Goal: Task Accomplishment & Management: Complete application form

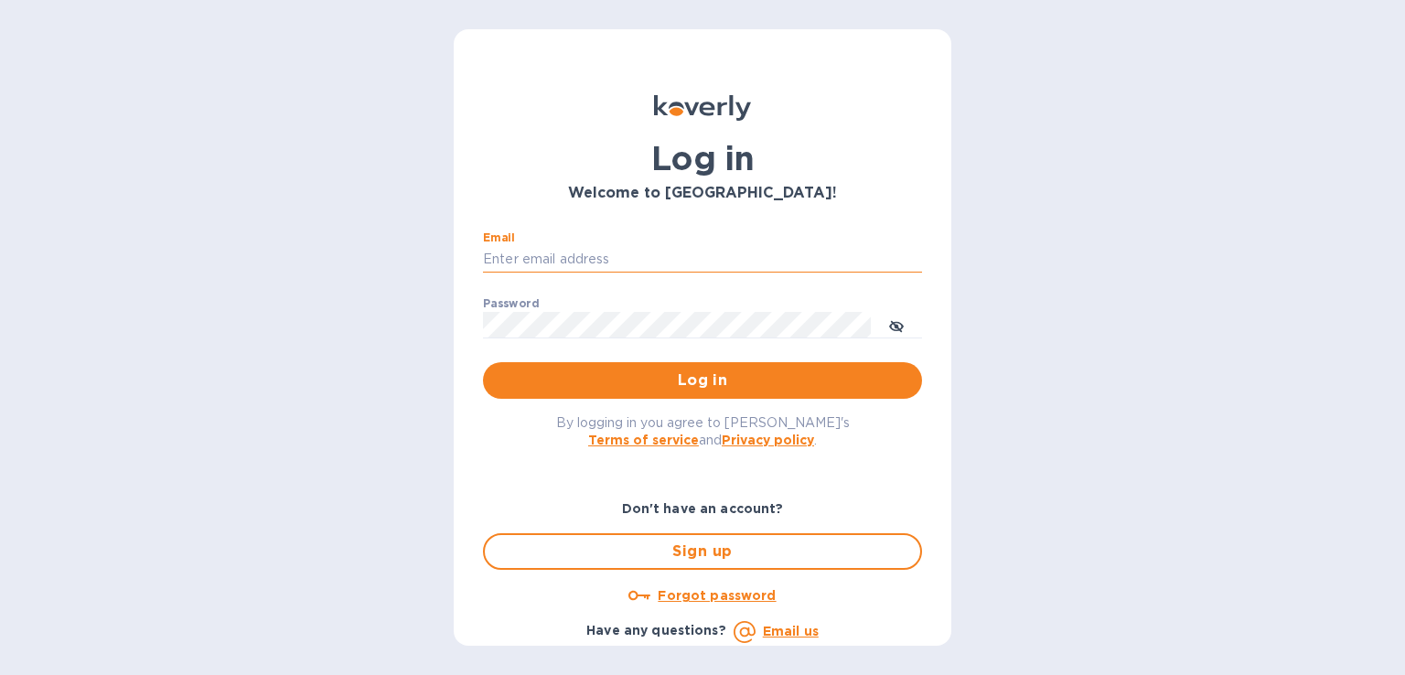
drag, startPoint x: 0, startPoint y: 0, endPoint x: 556, endPoint y: 253, distance: 611.2
click at [556, 253] on input "Email" at bounding box center [702, 259] width 439 height 27
type input "op2@aganglobal.com"
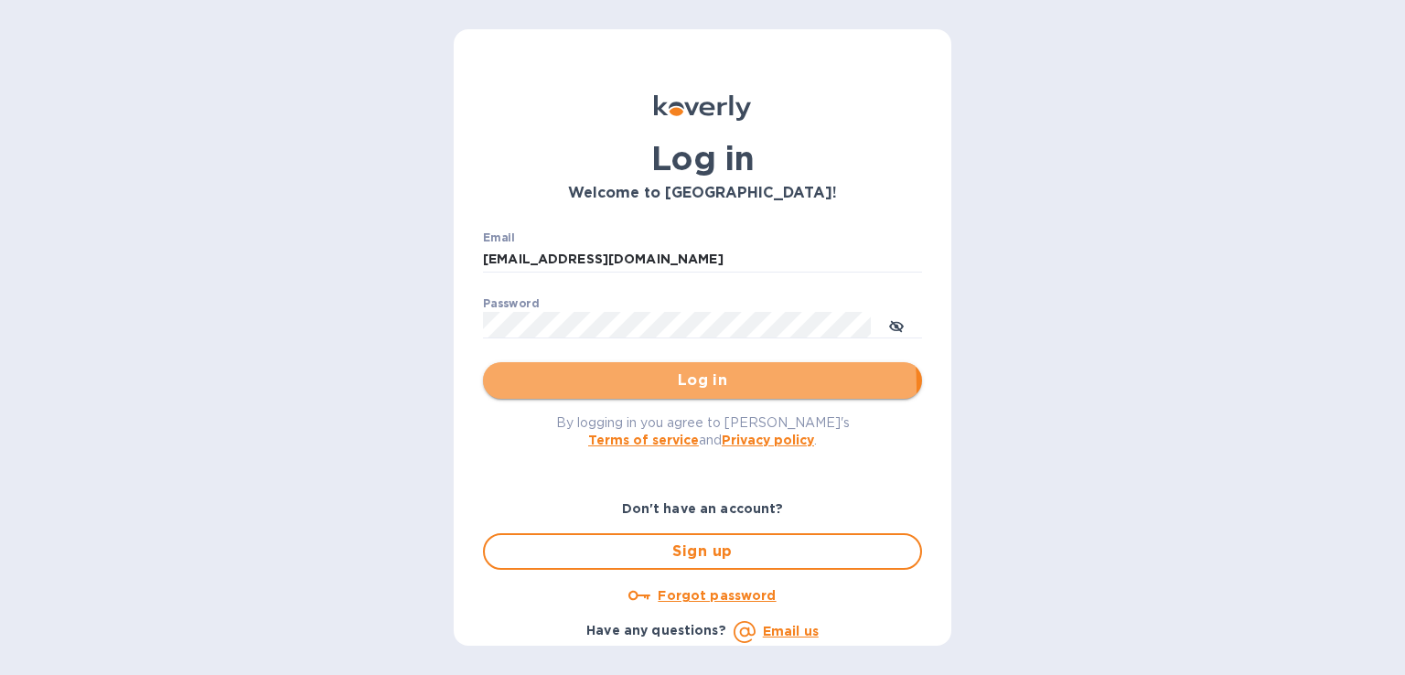
click at [640, 387] on span "Log in" at bounding box center [703, 381] width 410 height 22
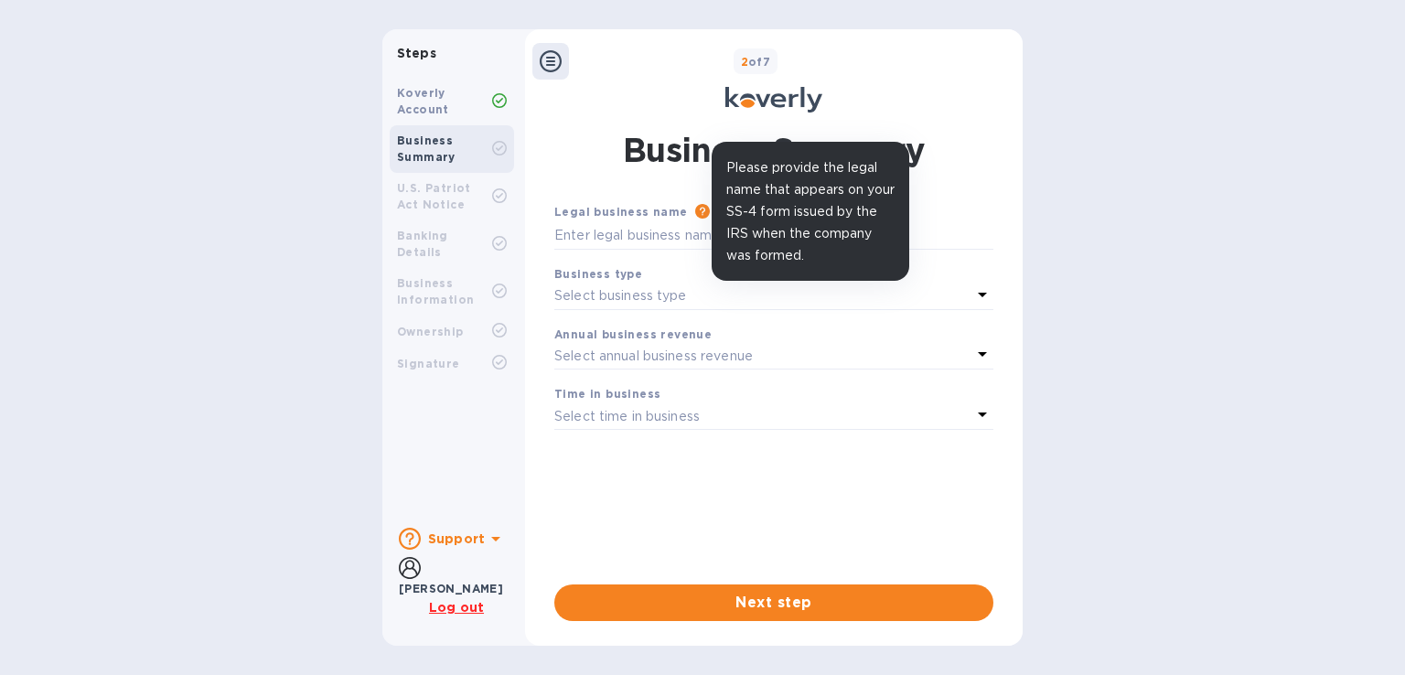
click at [695, 218] on icon at bounding box center [702, 211] width 15 height 15
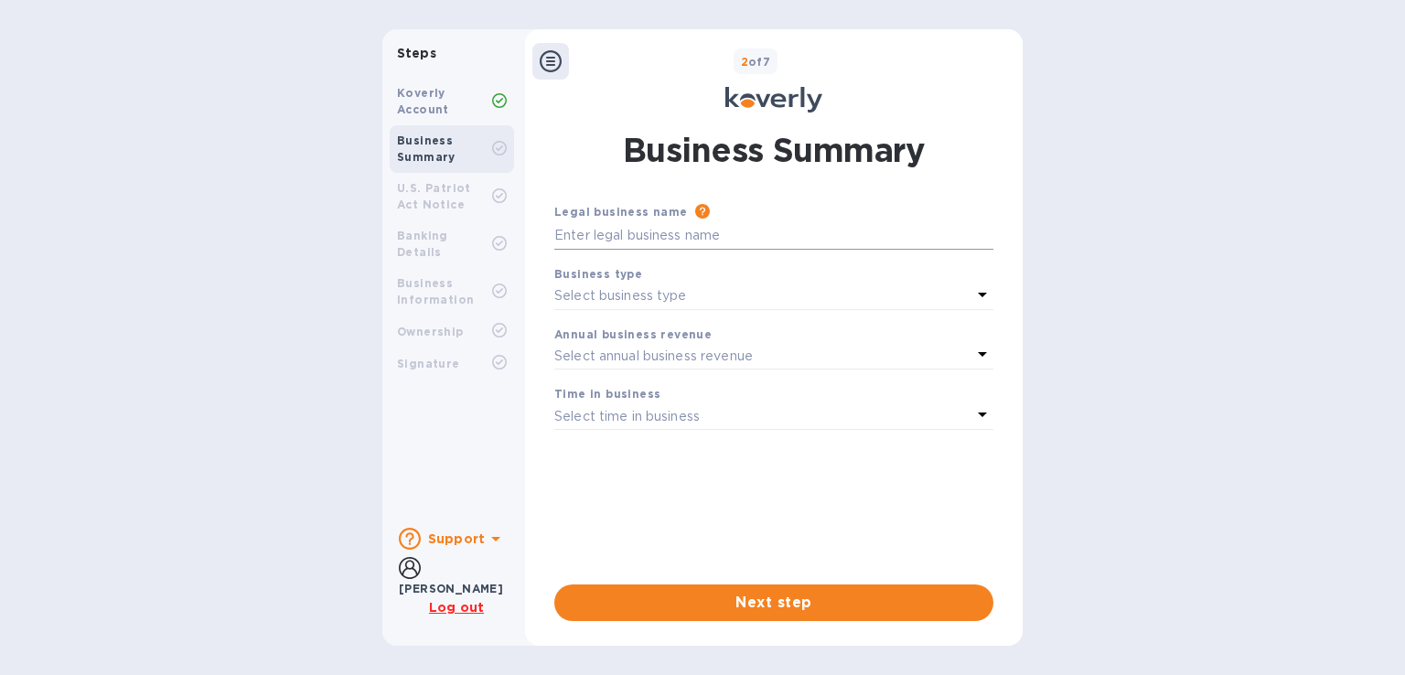
click at [610, 229] on input "text" at bounding box center [773, 235] width 439 height 27
click at [571, 231] on input "text" at bounding box center [773, 235] width 439 height 27
type input "GDP LOGISTICS INC"
click at [566, 302] on p "Select business type" at bounding box center [620, 295] width 133 height 19
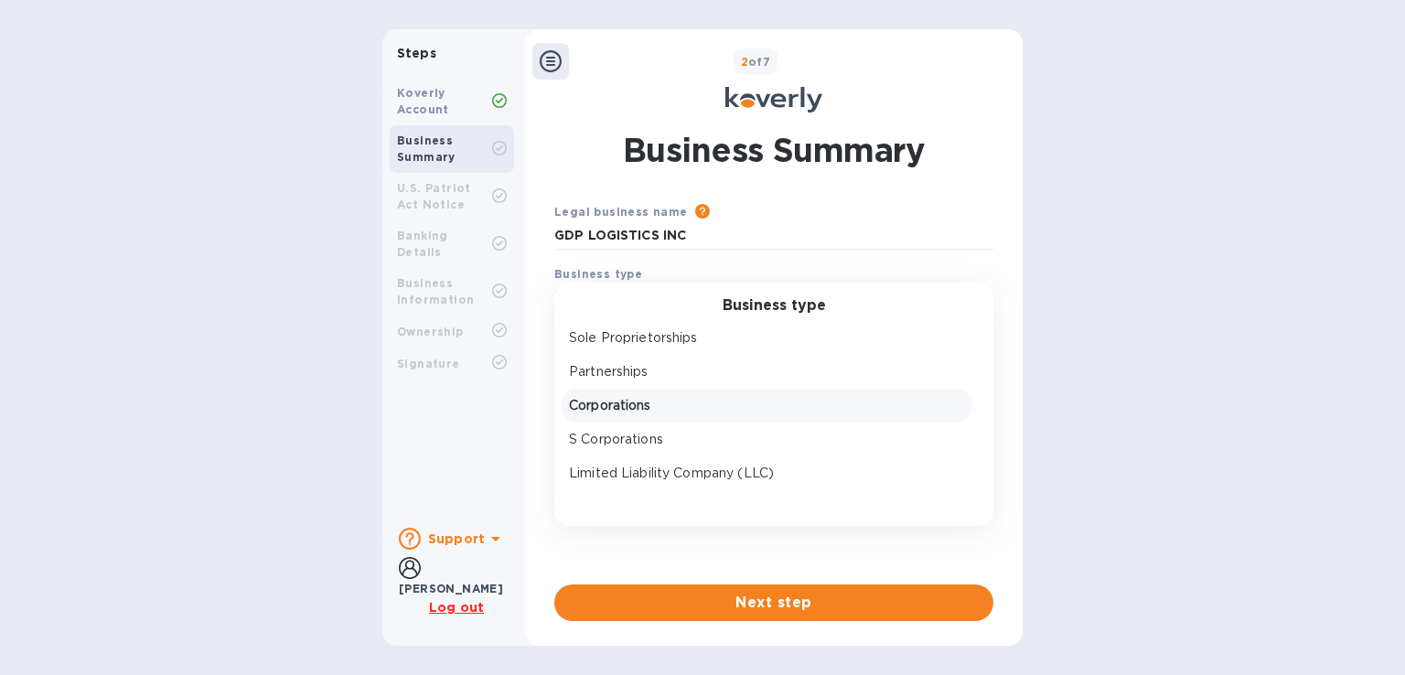
scroll to position [27, 0]
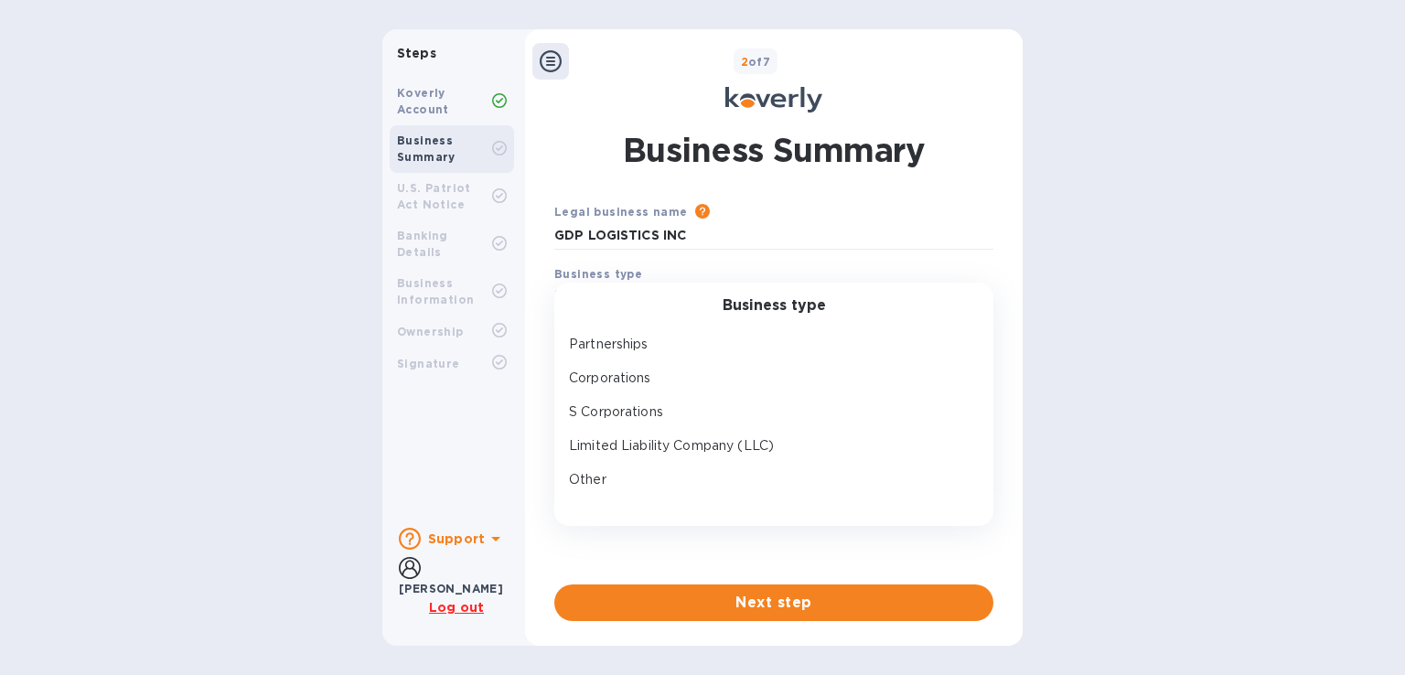
click at [1269, 211] on div "Steps Koverly Account Business Summary U.S. Patriot Act Notice Banking Details …" at bounding box center [702, 337] width 1405 height 617
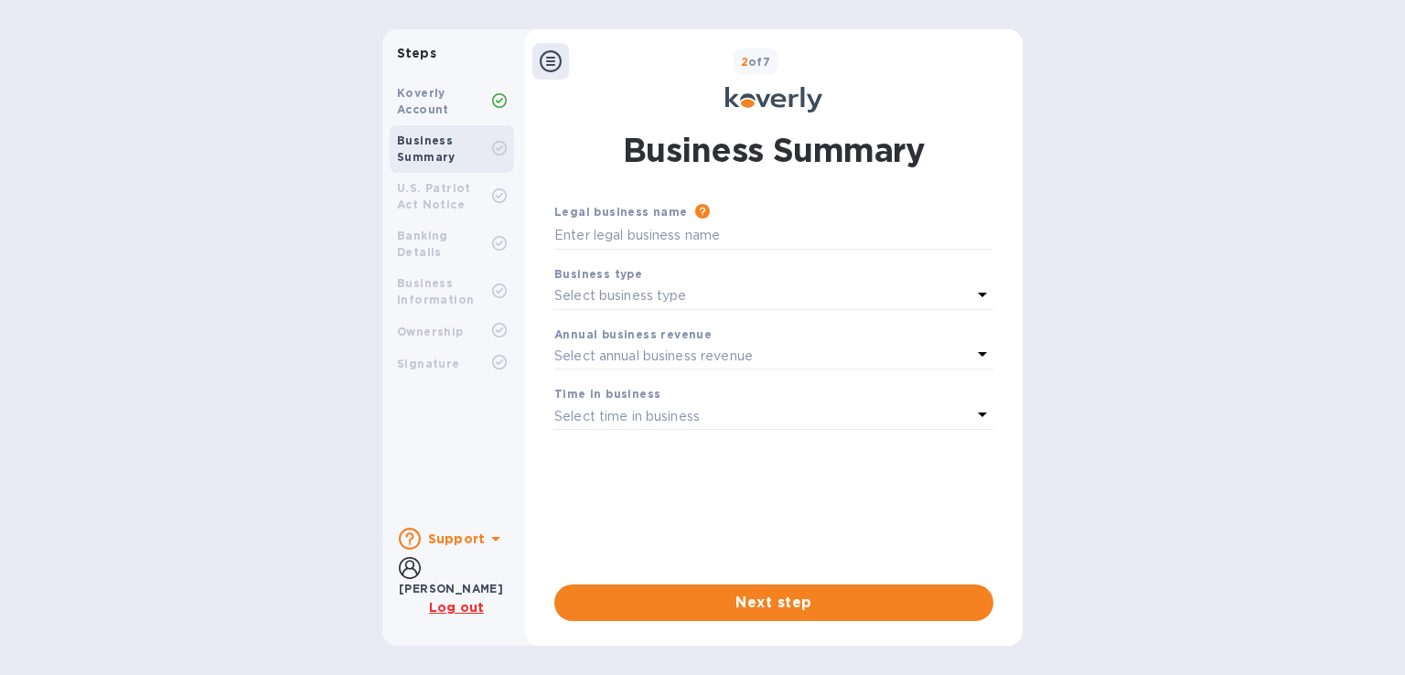
click at [465, 99] on div "Koverly Account" at bounding box center [444, 101] width 95 height 33
